Goal: Navigation & Orientation: Find specific page/section

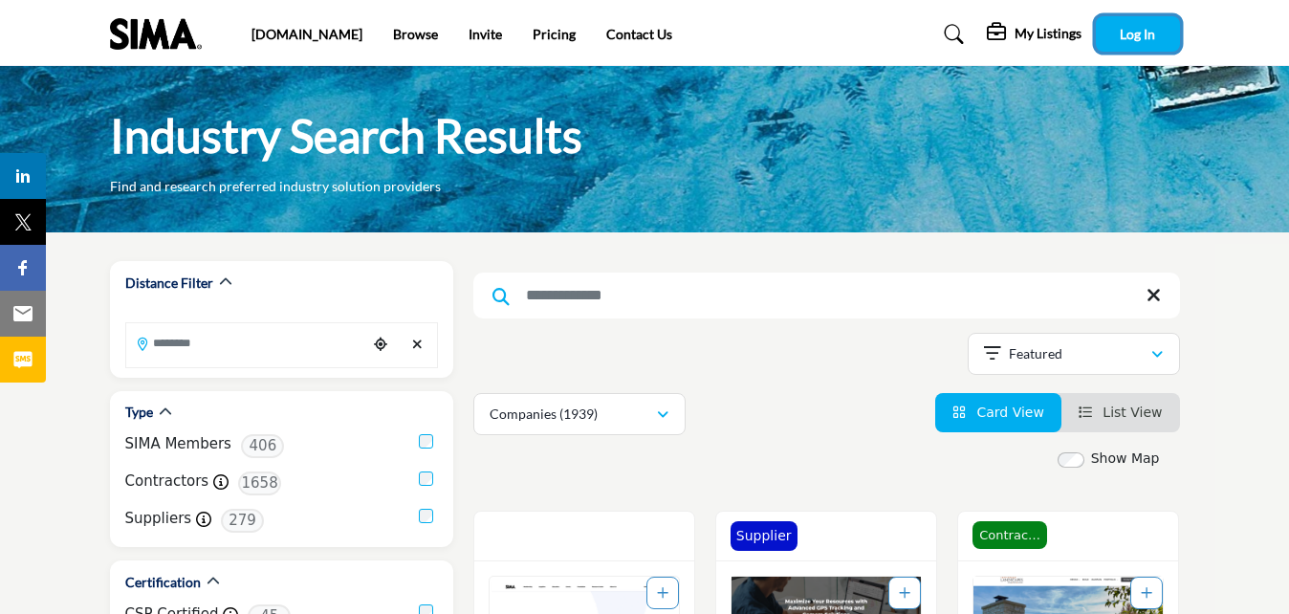
click at [1146, 24] on button "Log In" at bounding box center [1138, 33] width 84 height 35
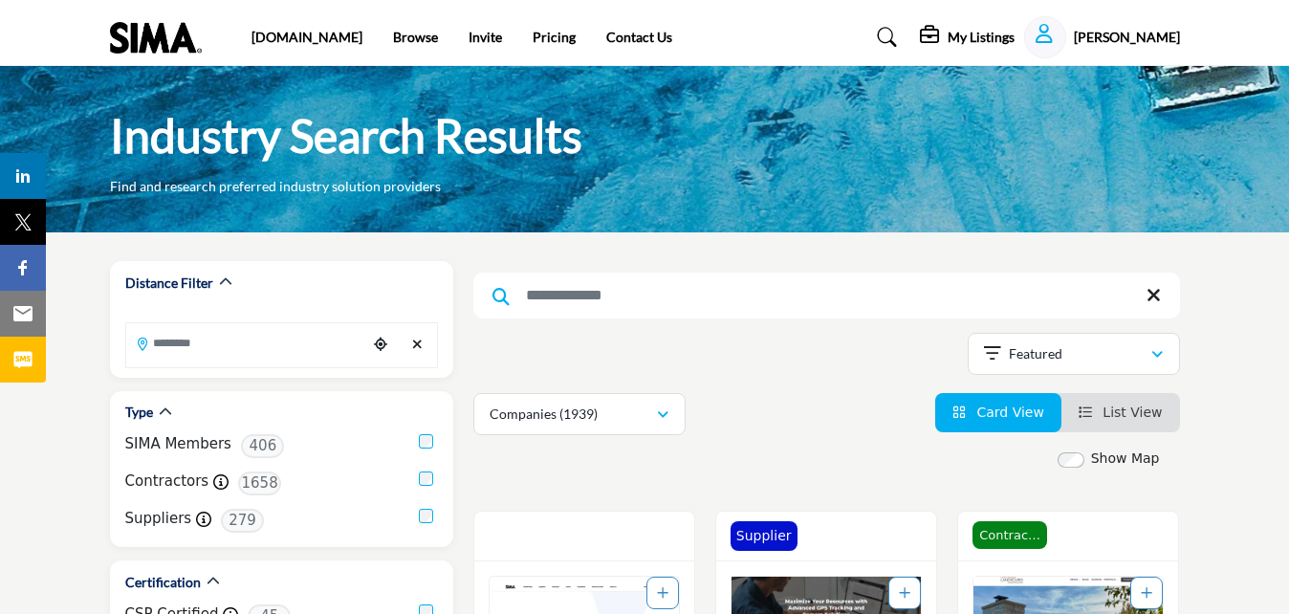
click at [146, 44] on img at bounding box center [160, 38] width 101 height 32
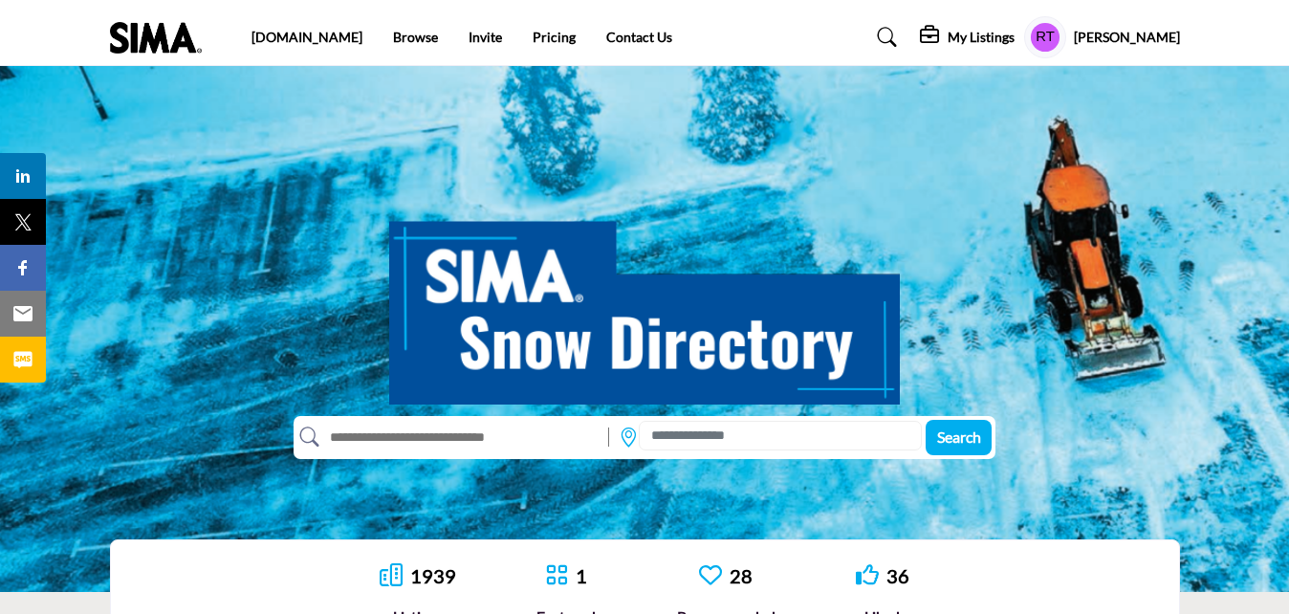
click at [1115, 37] on h5 "[PERSON_NAME]" at bounding box center [1127, 37] width 106 height 19
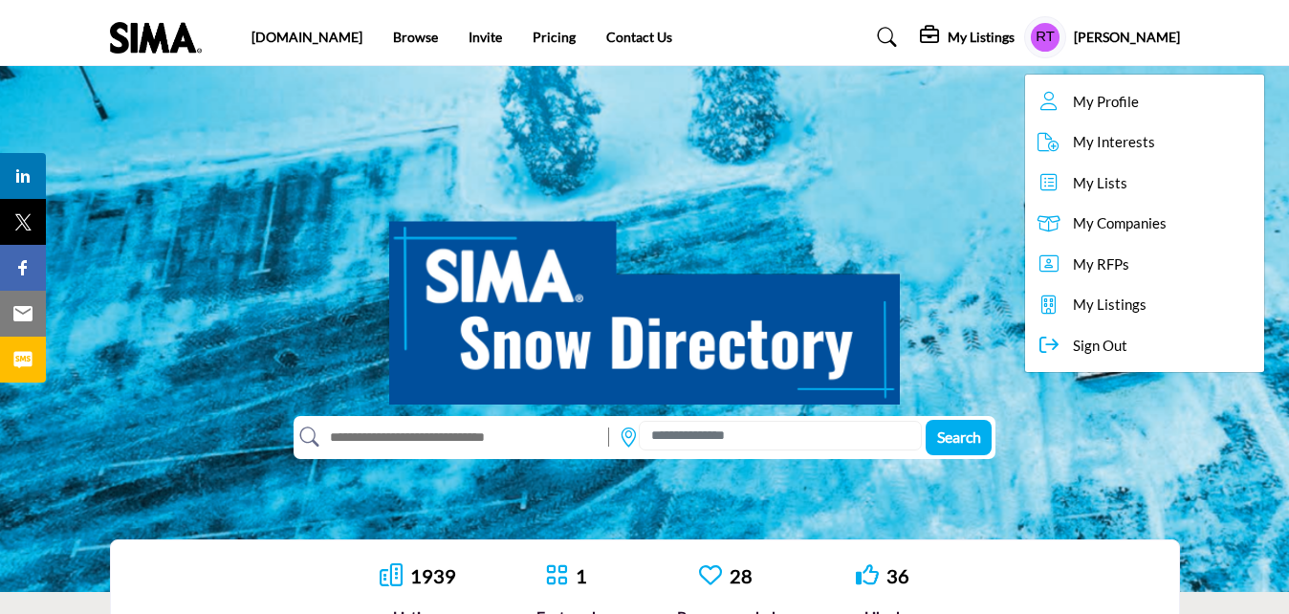
click at [164, 39] on img at bounding box center [160, 38] width 101 height 32
